Goal: Transaction & Acquisition: Purchase product/service

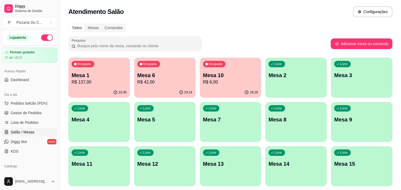
click at [161, 72] on p "Mesa 6" at bounding box center [164, 75] width 55 height 7
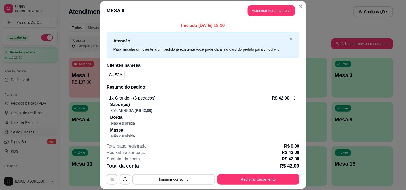
click at [292, 97] on icon at bounding box center [294, 98] width 4 height 4
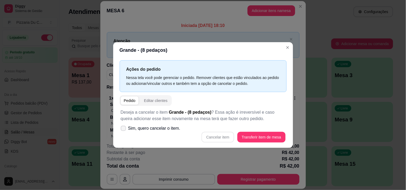
click at [175, 130] on span "Sim, quero cancelar o item." at bounding box center [154, 128] width 52 height 6
click at [124, 130] on input "Sim, quero cancelar o item." at bounding box center [121, 131] width 3 height 3
checkbox input "true"
click at [220, 137] on button "Cancelar item" at bounding box center [217, 137] width 33 height 11
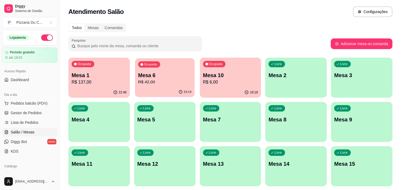
click at [139, 82] on p "R$ 42,00" at bounding box center [164, 82] width 53 height 6
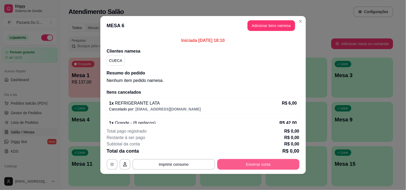
click at [252, 165] on button "Encerrar conta" at bounding box center [258, 164] width 82 height 11
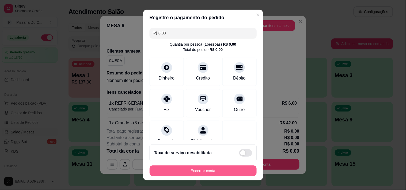
click at [234, 174] on button "Encerrar conta" at bounding box center [202, 171] width 107 height 11
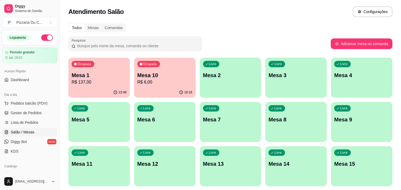
click at [115, 62] on div "Ocupada Mesa 1 R$ 137,00" at bounding box center [98, 73] width 61 height 30
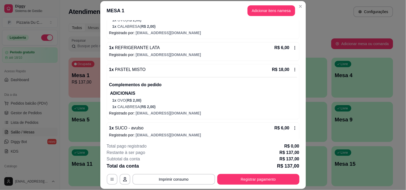
scroll to position [282, 0]
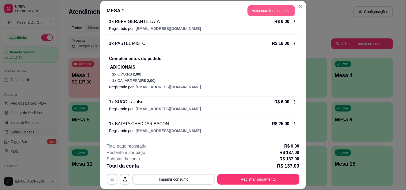
click at [271, 9] on button "Adicionar itens na mesa" at bounding box center [271, 10] width 48 height 11
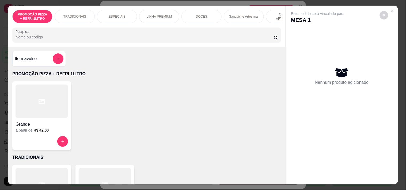
click at [267, 20] on div "COMBOS ARTESANAIS" at bounding box center [286, 16] width 40 height 13
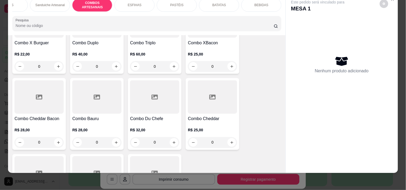
scroll to position [741, 0]
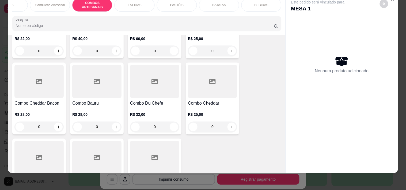
click at [255, 6] on div "BEBIDAS" at bounding box center [261, 4] width 40 height 13
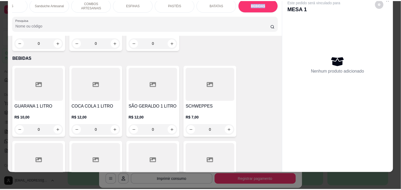
scroll to position [2190, 0]
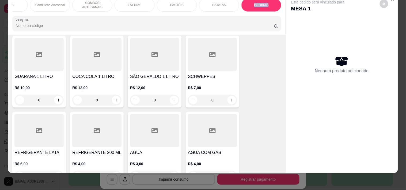
click at [54, 172] on button "increase-product-quantity" at bounding box center [58, 176] width 9 height 9
type input "1"
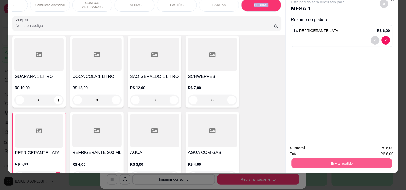
click at [326, 164] on button "Enviar pedido" at bounding box center [341, 163] width 100 height 10
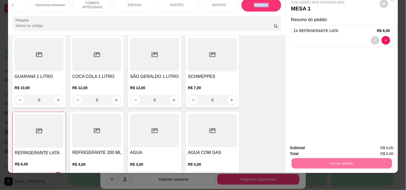
click at [369, 148] on button "Enviar pedido" at bounding box center [379, 146] width 30 height 10
